Goal: Communication & Community: Connect with others

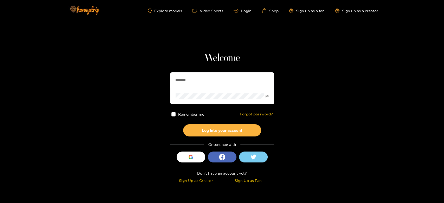
drag, startPoint x: 217, startPoint y: 81, endPoint x: 164, endPoint y: 80, distance: 53.3
click at [164, 80] on section "Welcome ******** Remember me Forgot password? Log into your account Or continue…" at bounding box center [222, 92] width 444 height 185
paste input "text"
type input "********"
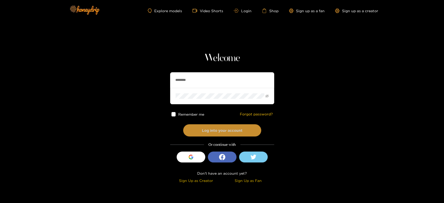
click at [215, 127] on button "Log into your account" at bounding box center [222, 130] width 78 height 12
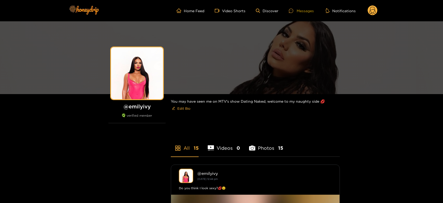
click at [301, 12] on div "Messages" at bounding box center [301, 11] width 25 height 6
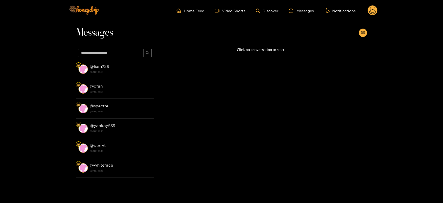
click at [87, 68] on img at bounding box center [83, 69] width 9 height 9
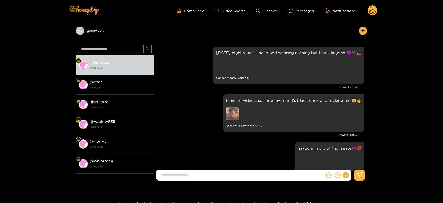
scroll to position [849, 0]
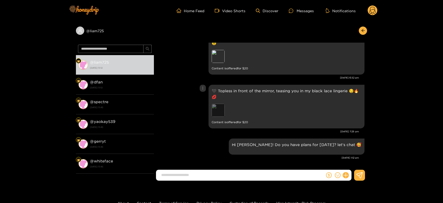
click at [216, 110] on div "Preview" at bounding box center [218, 110] width 13 height 13
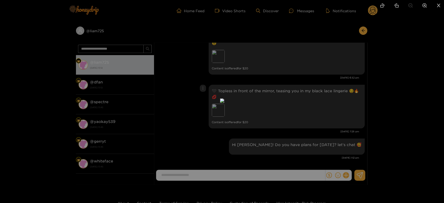
click at [323, 121] on div at bounding box center [222, 101] width 444 height 203
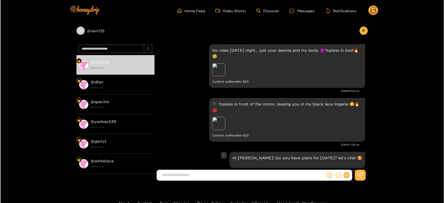
scroll to position [820, 0]
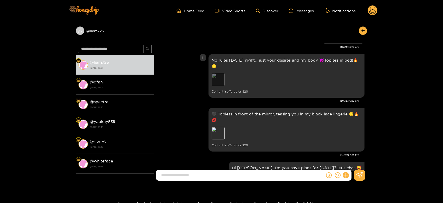
click at [221, 86] on div "Preview" at bounding box center [218, 79] width 13 height 13
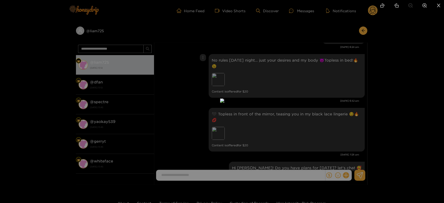
click at [414, 84] on div at bounding box center [222, 101] width 444 height 203
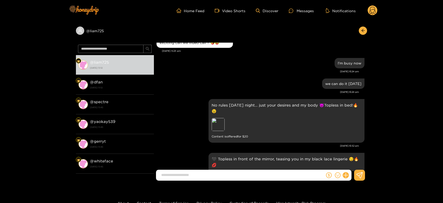
scroll to position [792, 0]
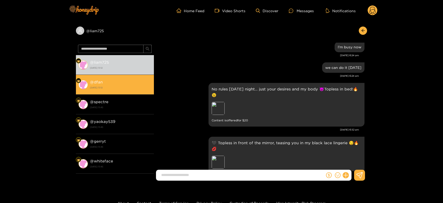
click at [103, 78] on li "@ dfan 22 September 2025 13:12" at bounding box center [115, 85] width 78 height 20
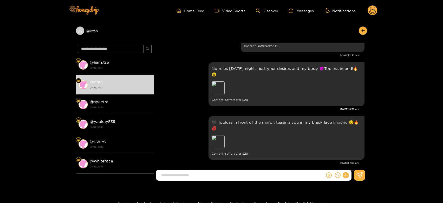
scroll to position [1079, 0]
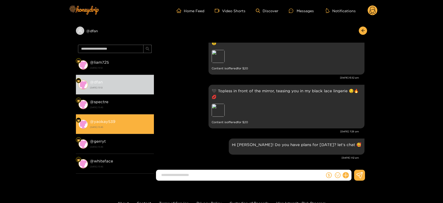
click at [126, 118] on div "@ yaokay539 18 September 2025 13:45" at bounding box center [120, 124] width 61 height 12
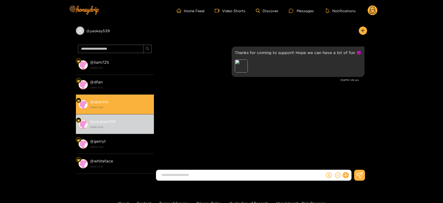
click at [123, 108] on strong "18 September 2025 13:45" at bounding box center [120, 107] width 61 height 5
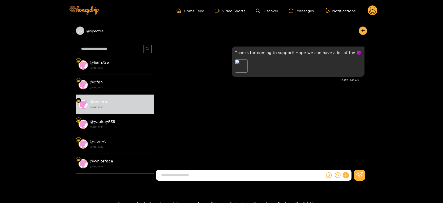
click at [377, 11] on circle at bounding box center [373, 10] width 10 height 10
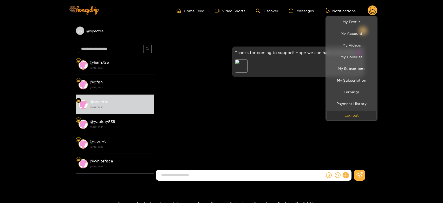
click at [349, 116] on button "Log out" at bounding box center [351, 115] width 49 height 9
